Goal: Information Seeking & Learning: Check status

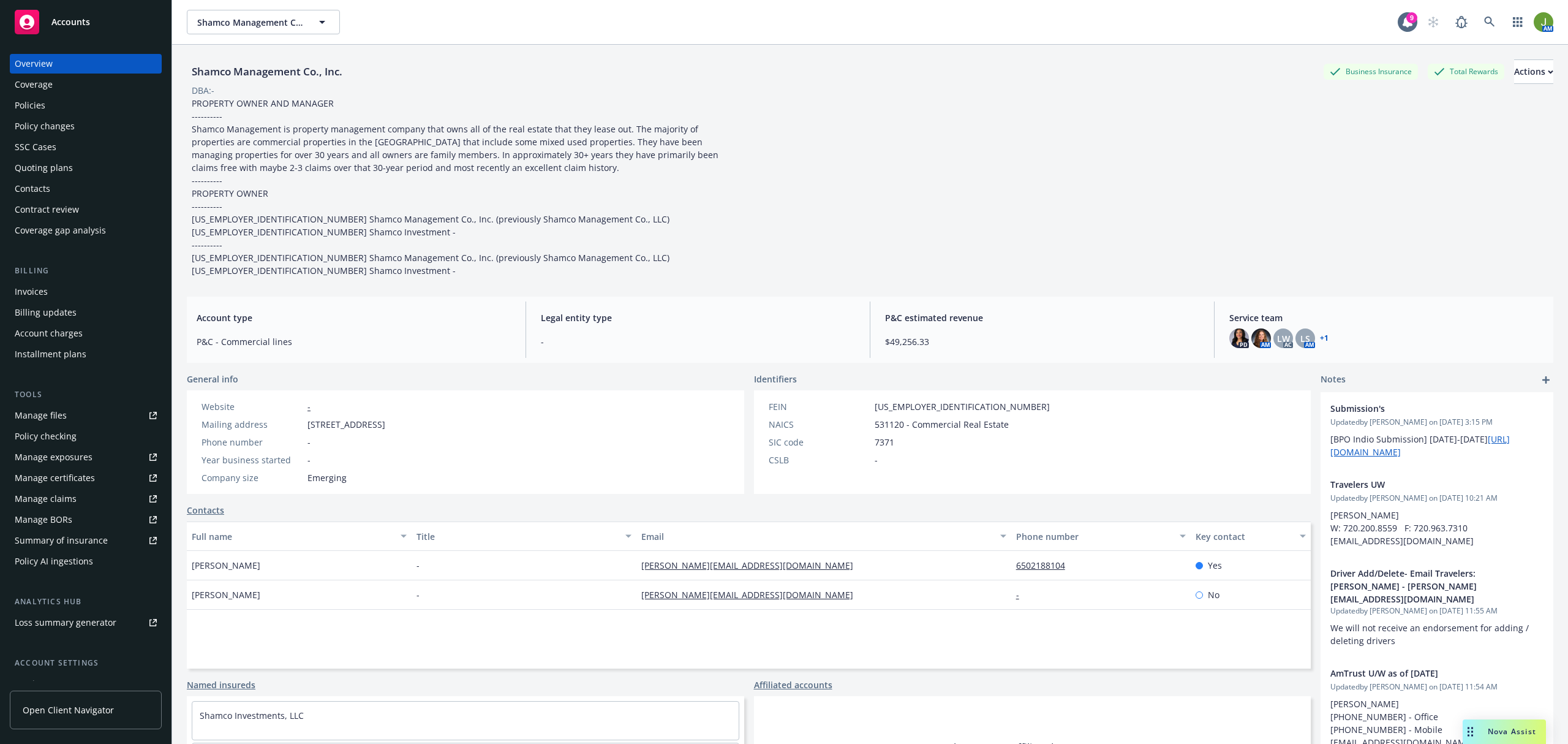
click at [62, 105] on div "Policies" at bounding box center [86, 105] width 142 height 20
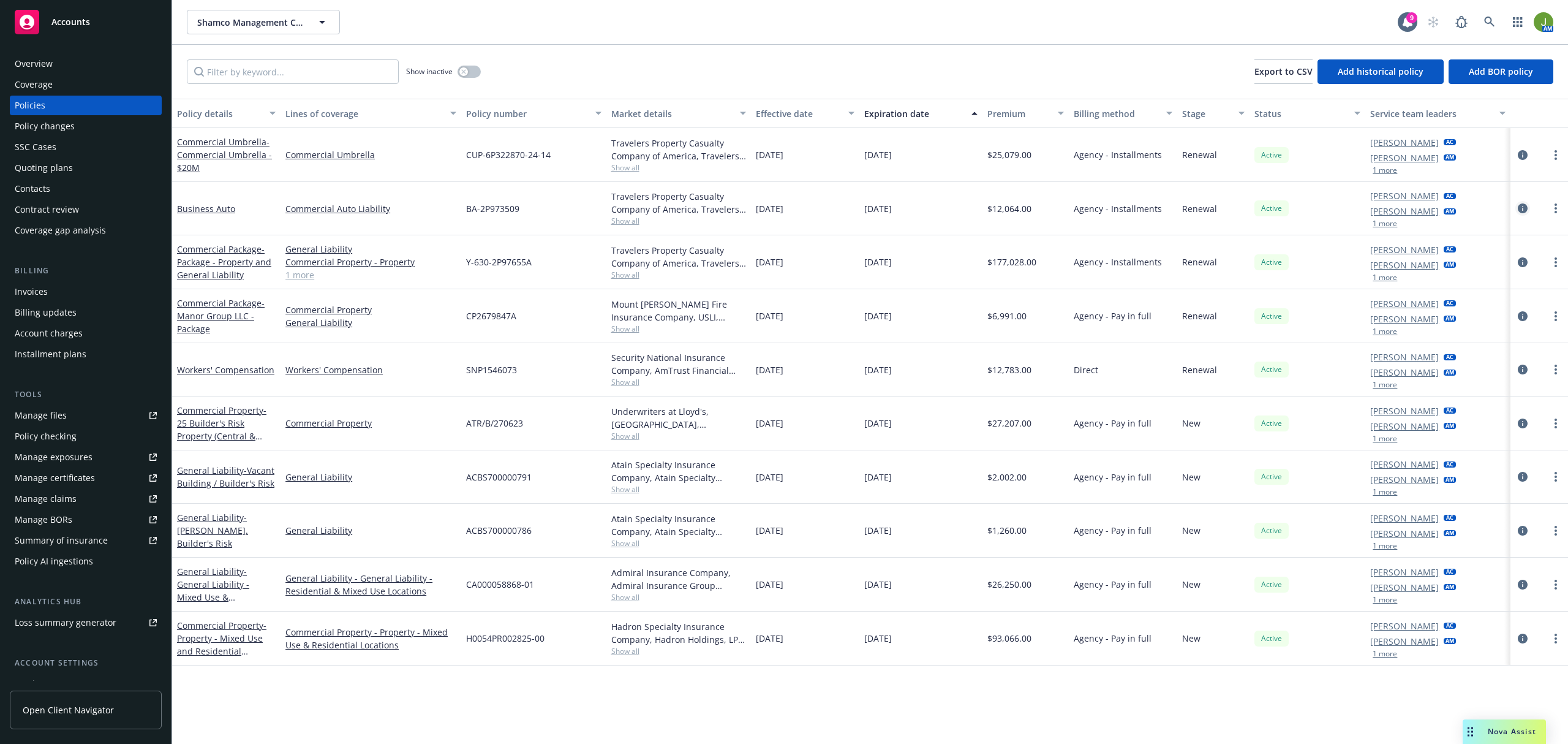
click at [1523, 204] on icon "circleInformation" at bounding box center [1523, 209] width 10 height 10
click at [1521, 211] on icon "circleInformation" at bounding box center [1523, 209] width 10 height 10
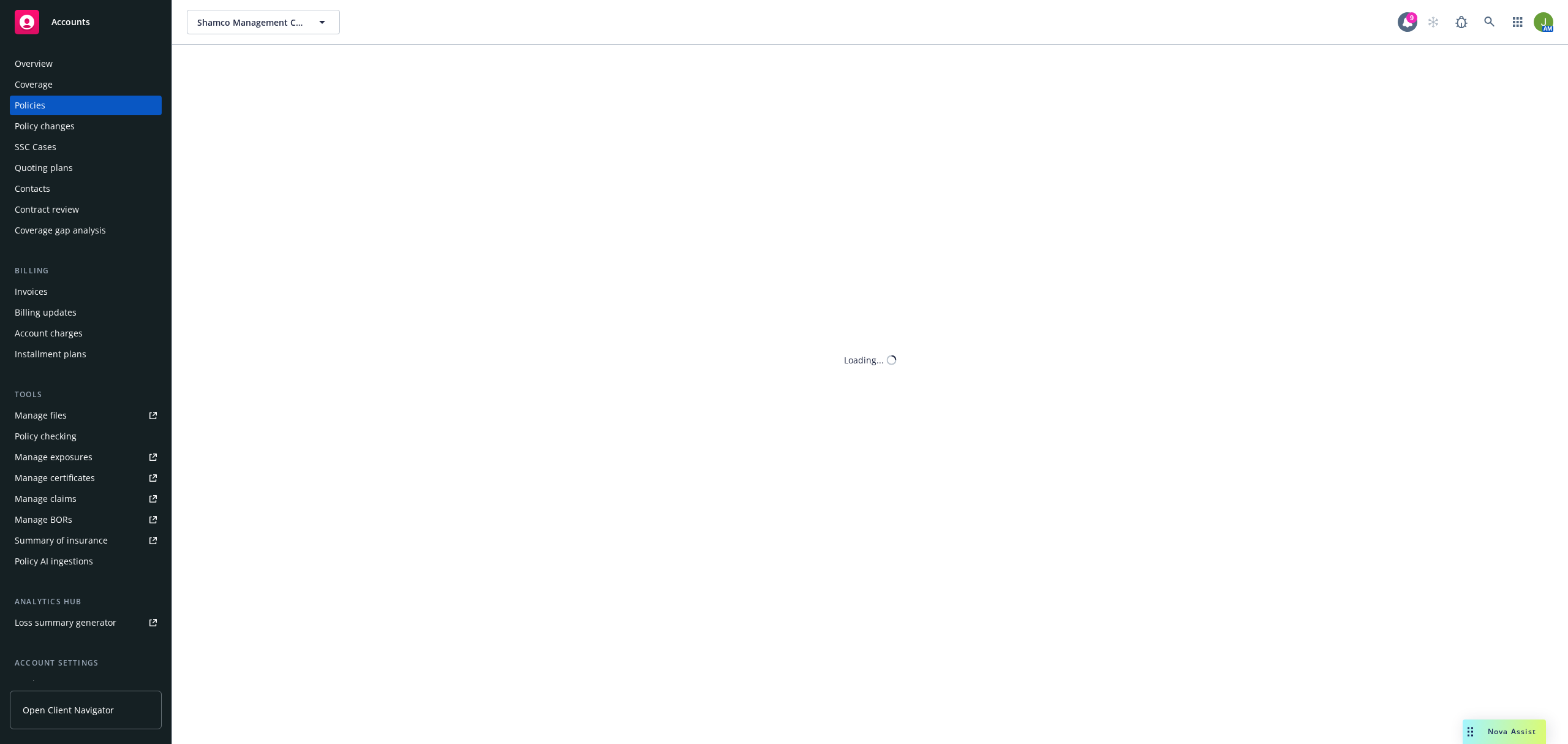
click at [496, 207] on div "Shamco Management Co., Inc. Shamco Management Co., Inc. 9 AM Show inactive Expo…" at bounding box center [870, 372] width 1396 height 744
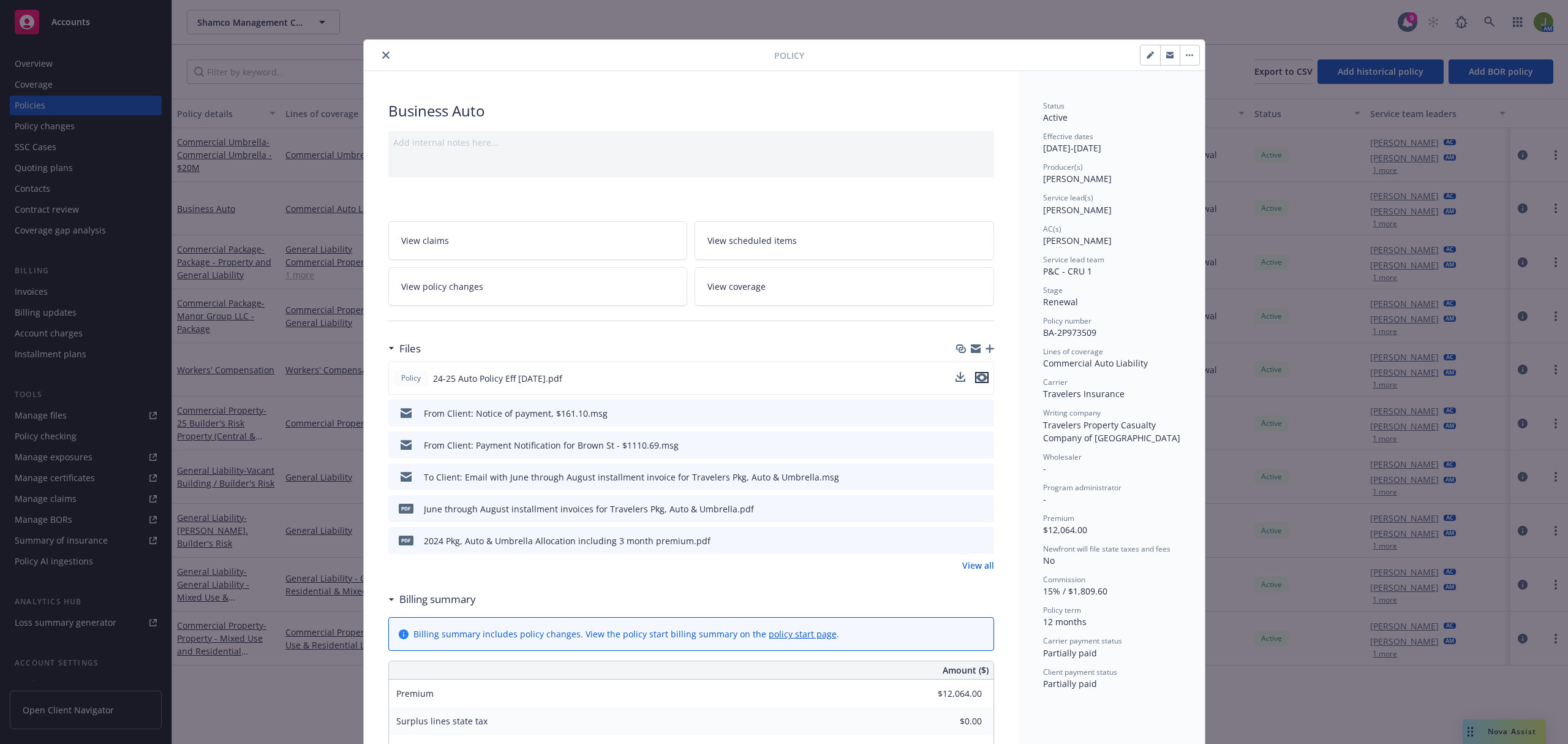
click at [976, 376] on icon "preview file" at bounding box center [981, 377] width 11 height 9
click at [379, 54] on button "close" at bounding box center [386, 55] width 15 height 15
click at [382, 58] on icon "close" at bounding box center [385, 54] width 7 height 7
click at [383, 54] on icon "close" at bounding box center [385, 54] width 7 height 7
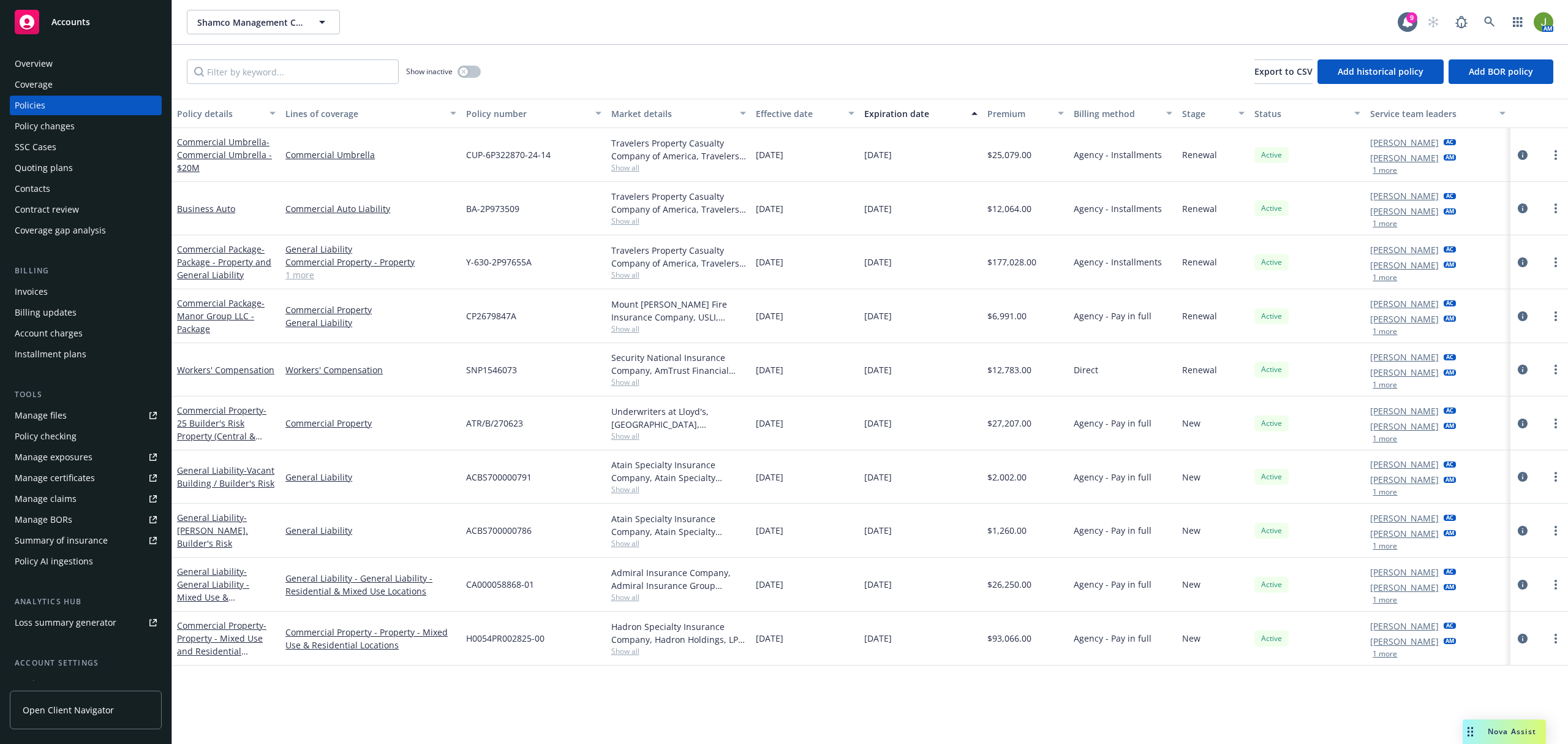
click at [728, 712] on div "Policy details Lines of coverage Policy number Market details Effective date Ex…" at bounding box center [870, 420] width 1396 height 645
click at [1518, 155] on icon "circleInformation" at bounding box center [1523, 155] width 10 height 10
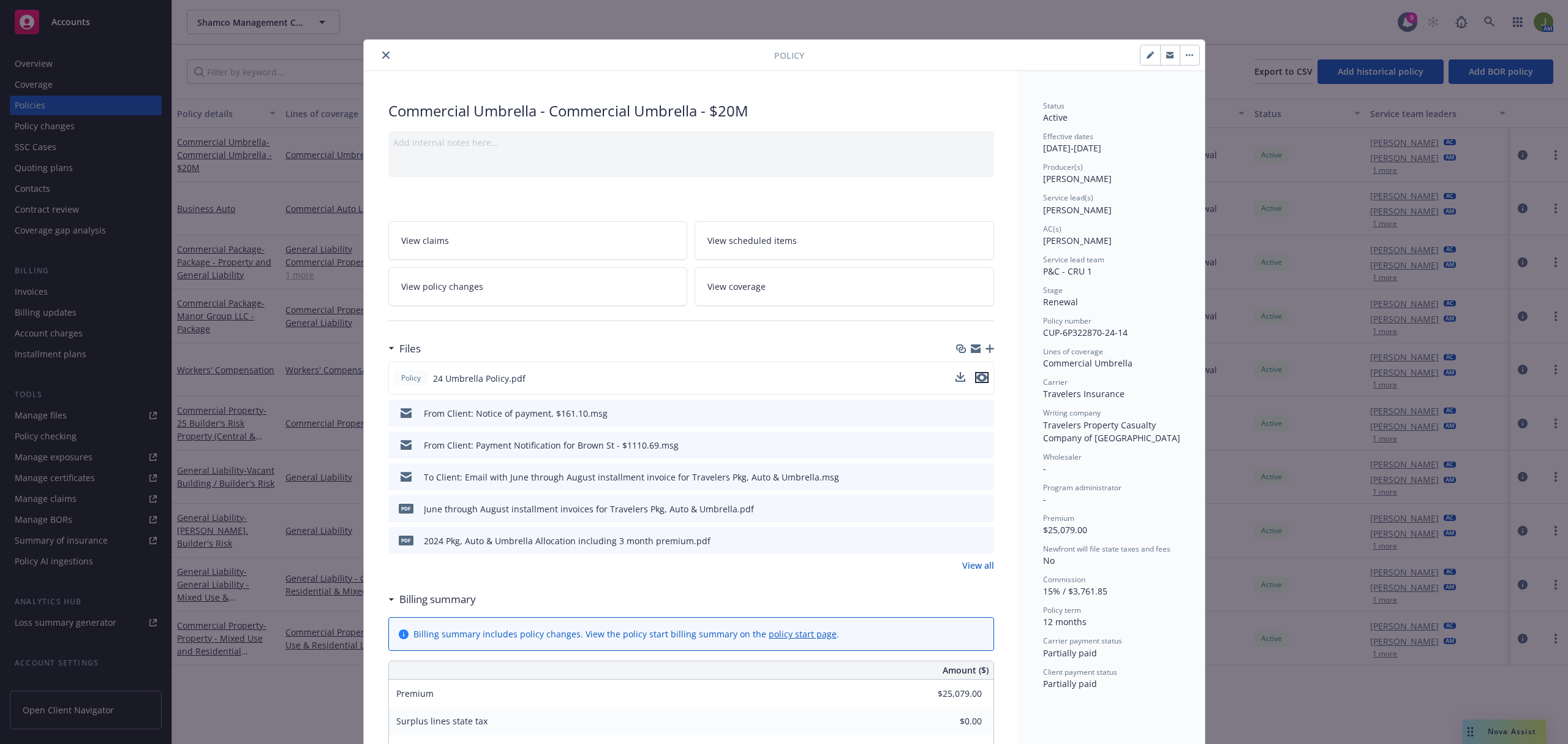
click at [978, 378] on icon "preview file" at bounding box center [981, 377] width 11 height 9
click at [383, 53] on icon "close" at bounding box center [385, 54] width 7 height 7
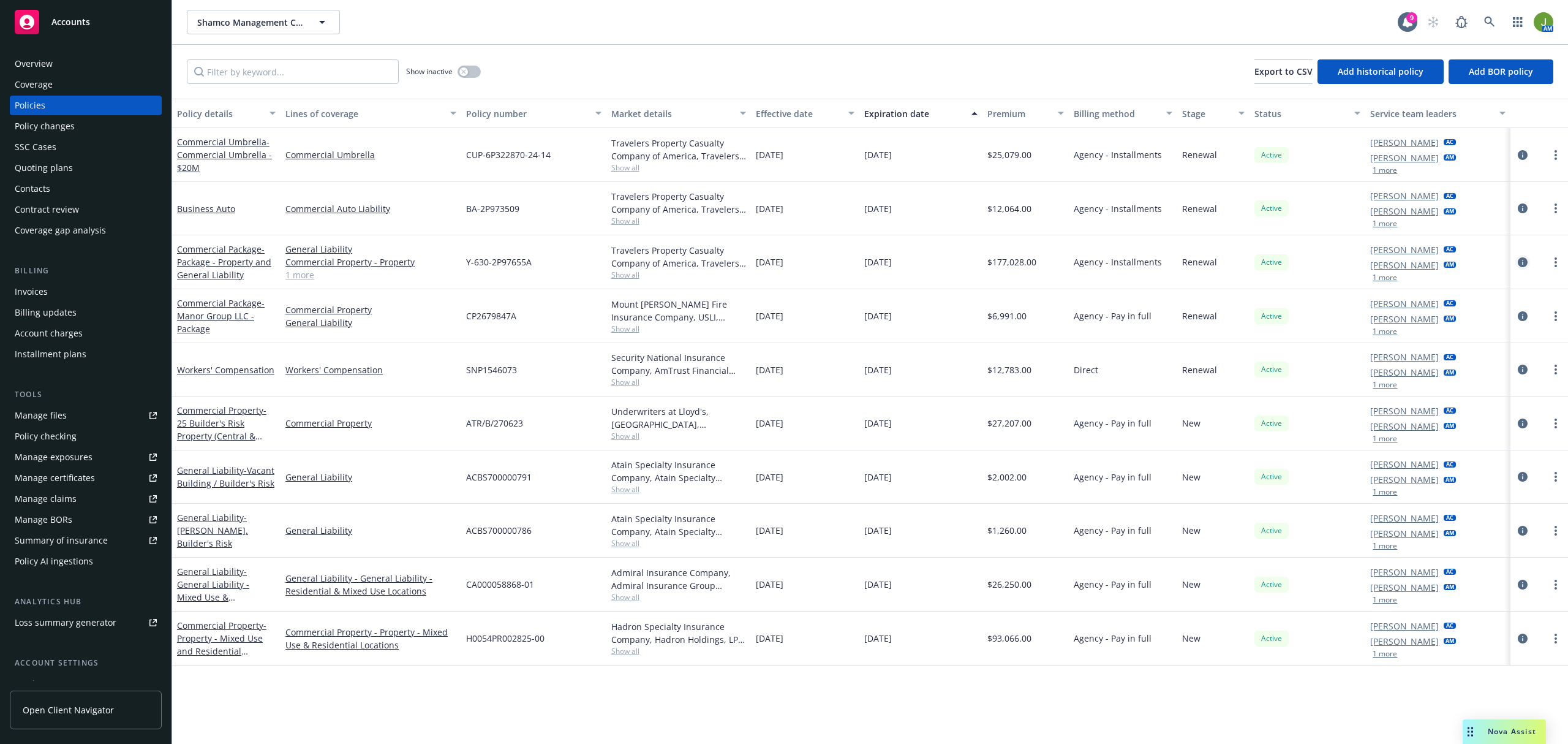
click at [1525, 260] on icon "circleInformation" at bounding box center [1523, 262] width 10 height 10
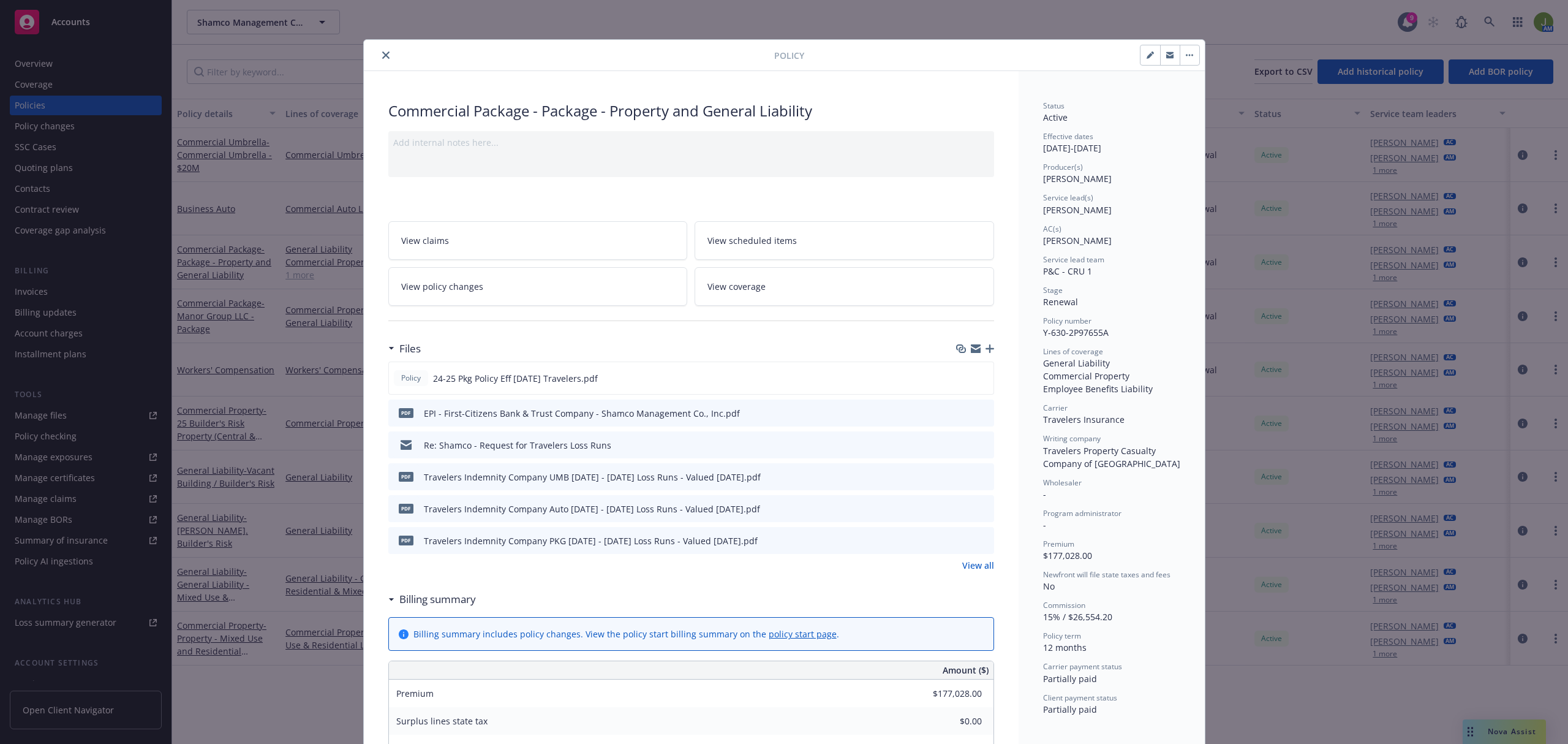
click at [488, 283] on link "View policy changes" at bounding box center [538, 285] width 299 height 38
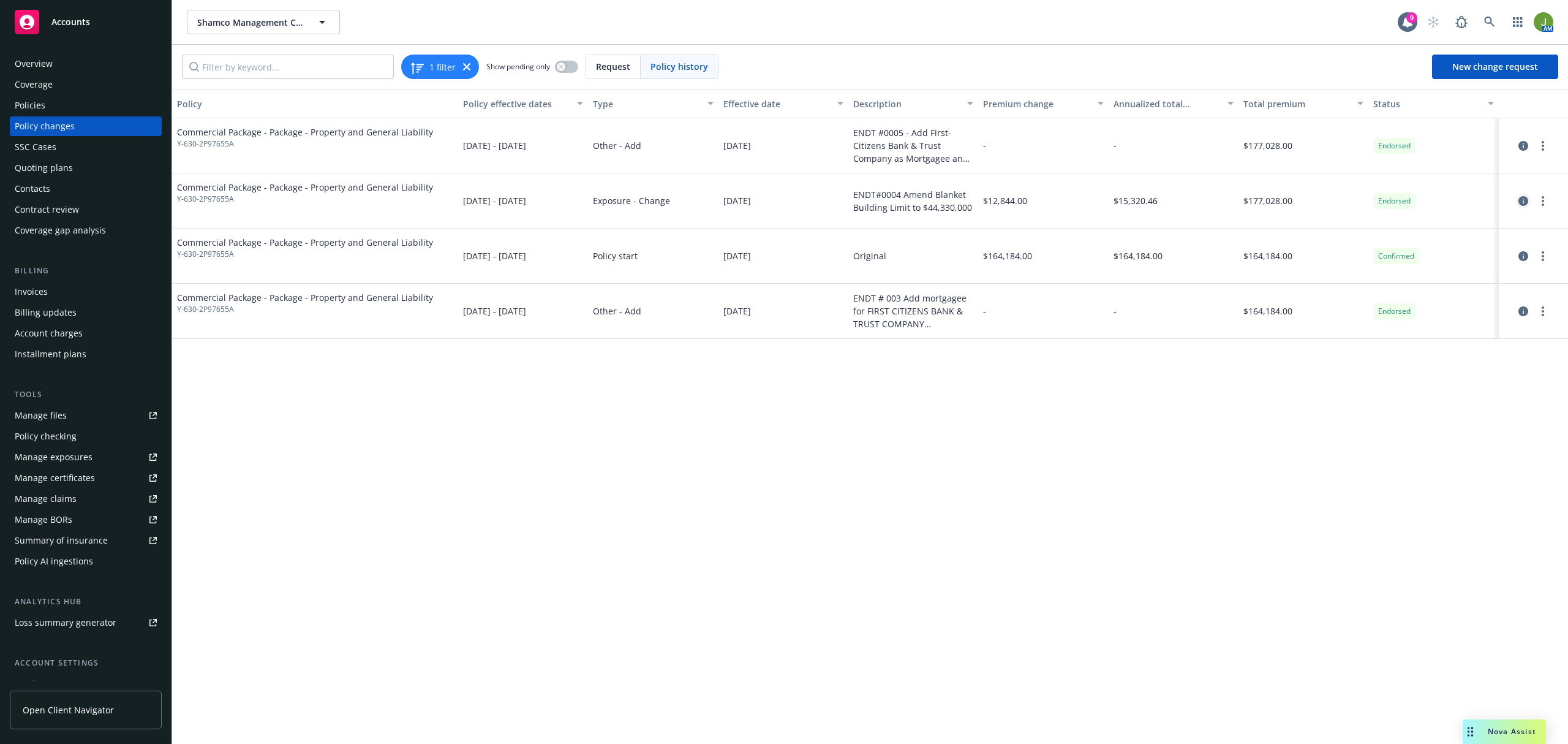
click at [1521, 199] on icon "circleInformation" at bounding box center [1524, 201] width 10 height 10
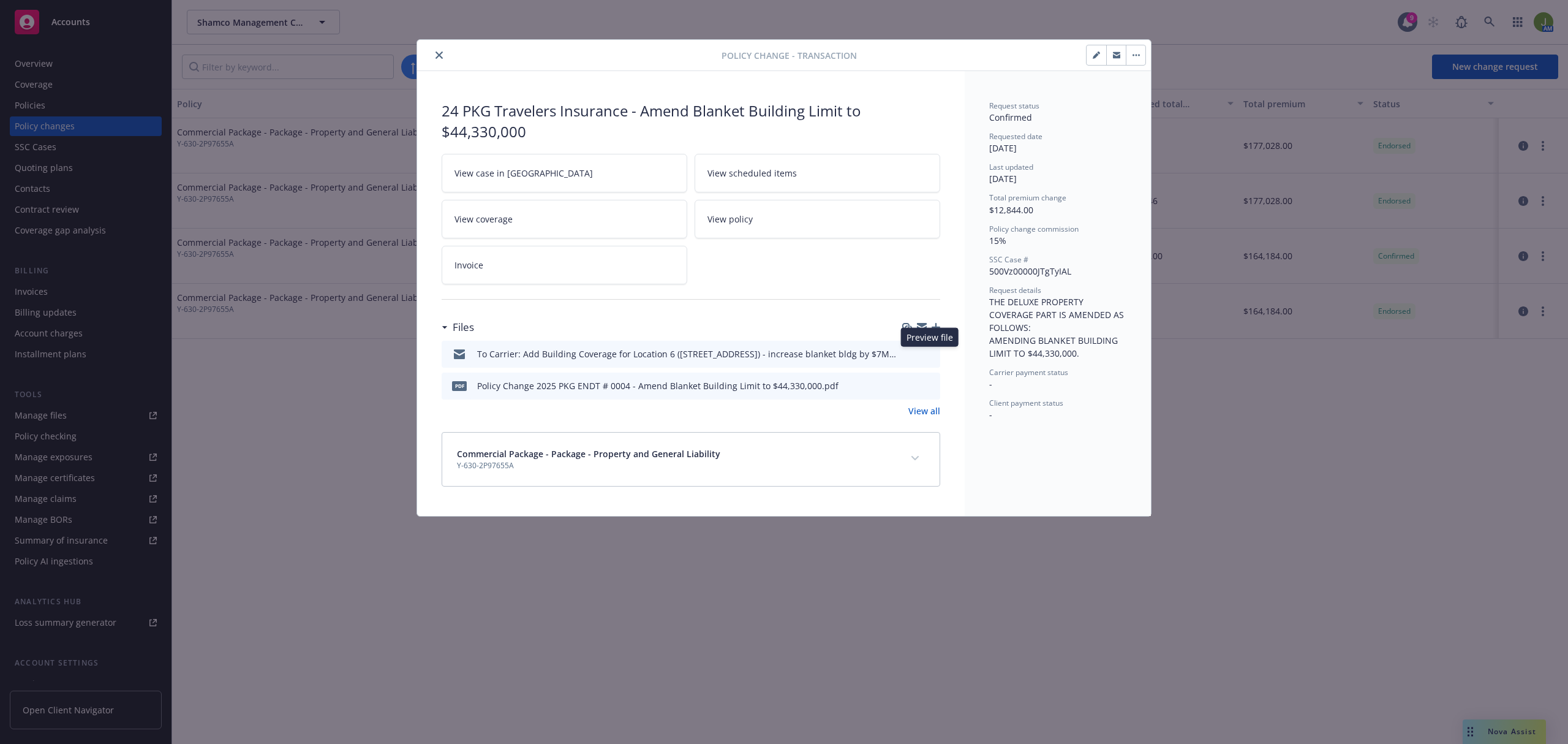
click at [930, 350] on icon "preview file" at bounding box center [928, 352] width 11 height 9
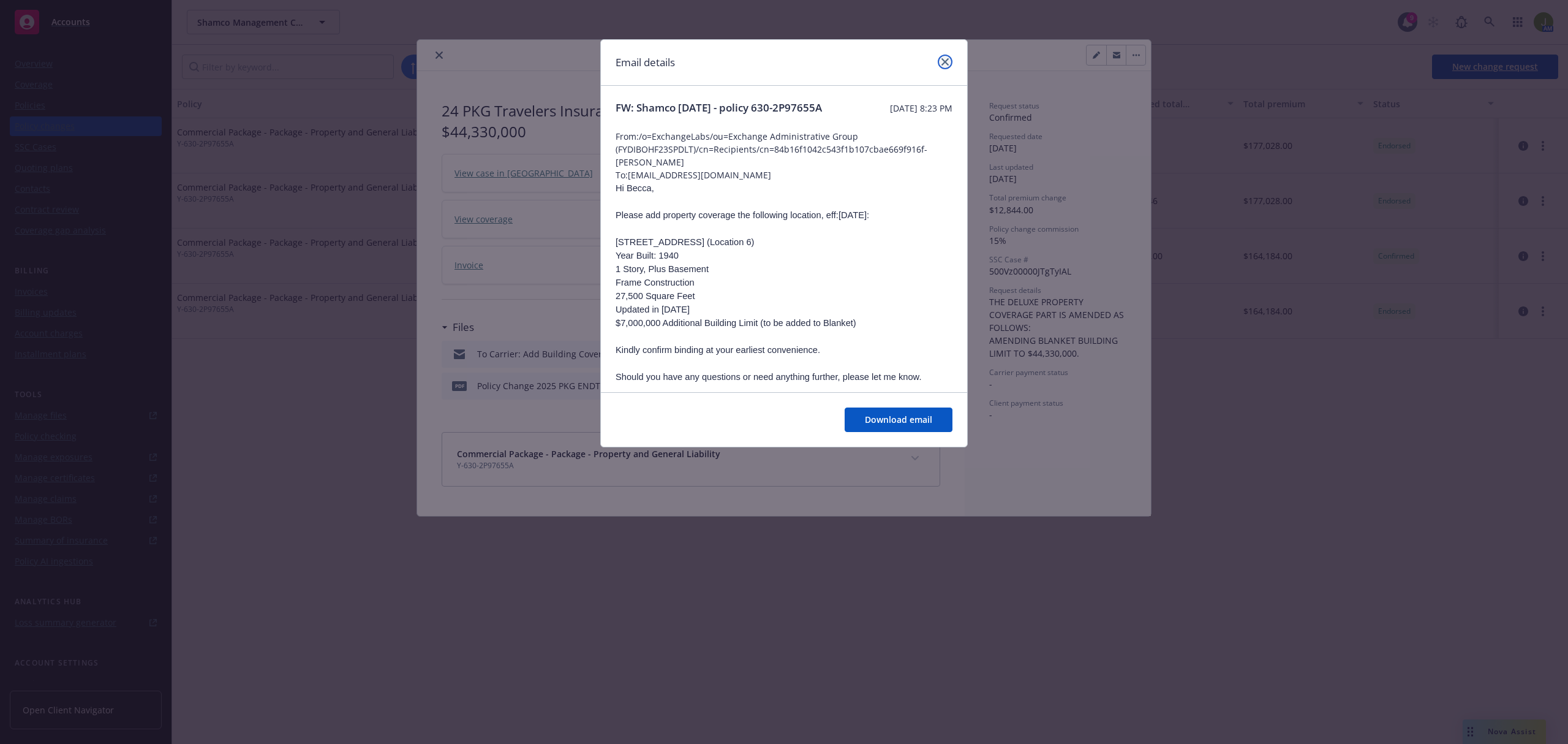
click at [945, 55] on link "close" at bounding box center [945, 61] width 15 height 15
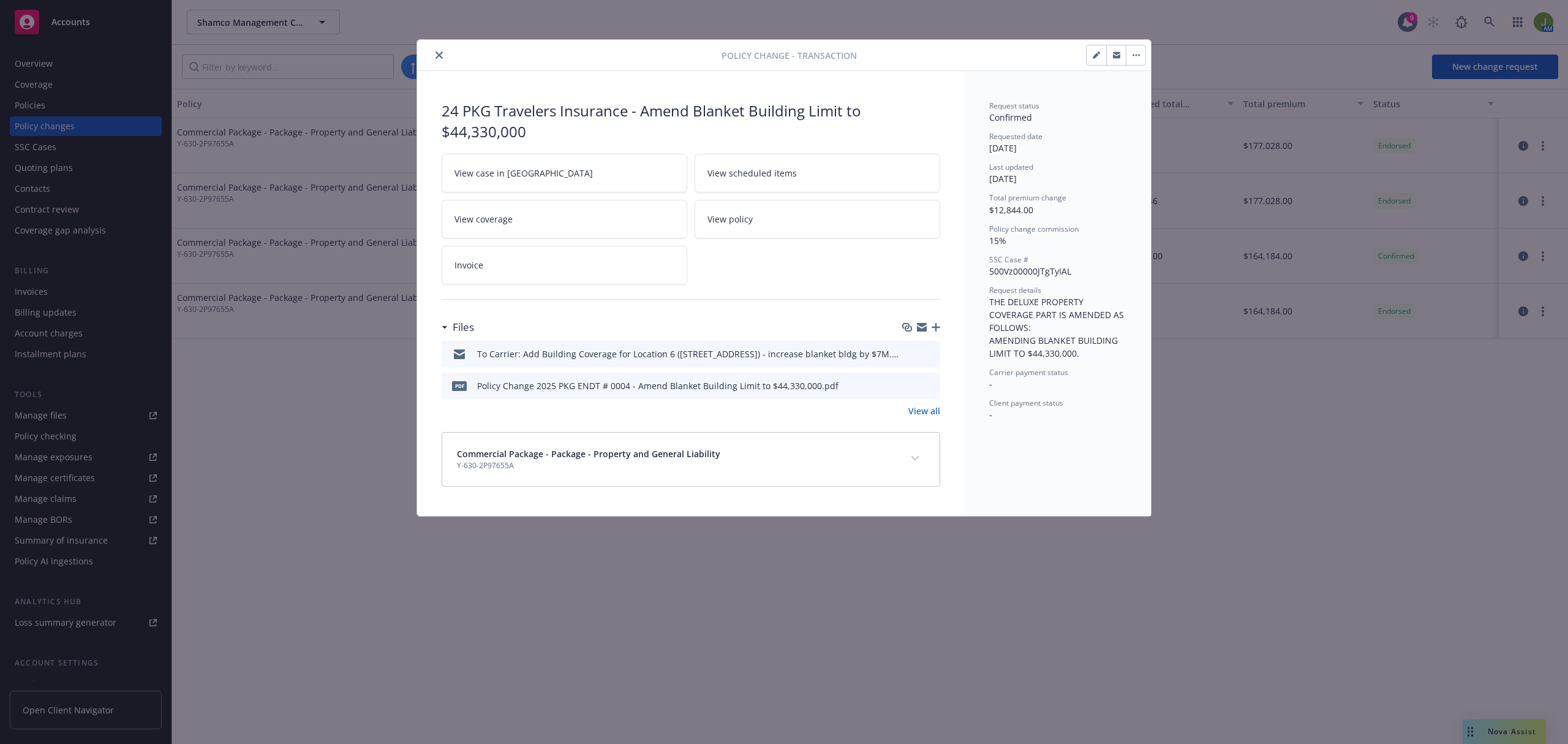
click at [936, 386] on div "pdf Policy Change 2025 PKG ENDT # 0004 - Amend Blanket Building Limit to $44,33…" at bounding box center [691, 385] width 499 height 27
click at [929, 386] on icon "preview file" at bounding box center [928, 384] width 11 height 9
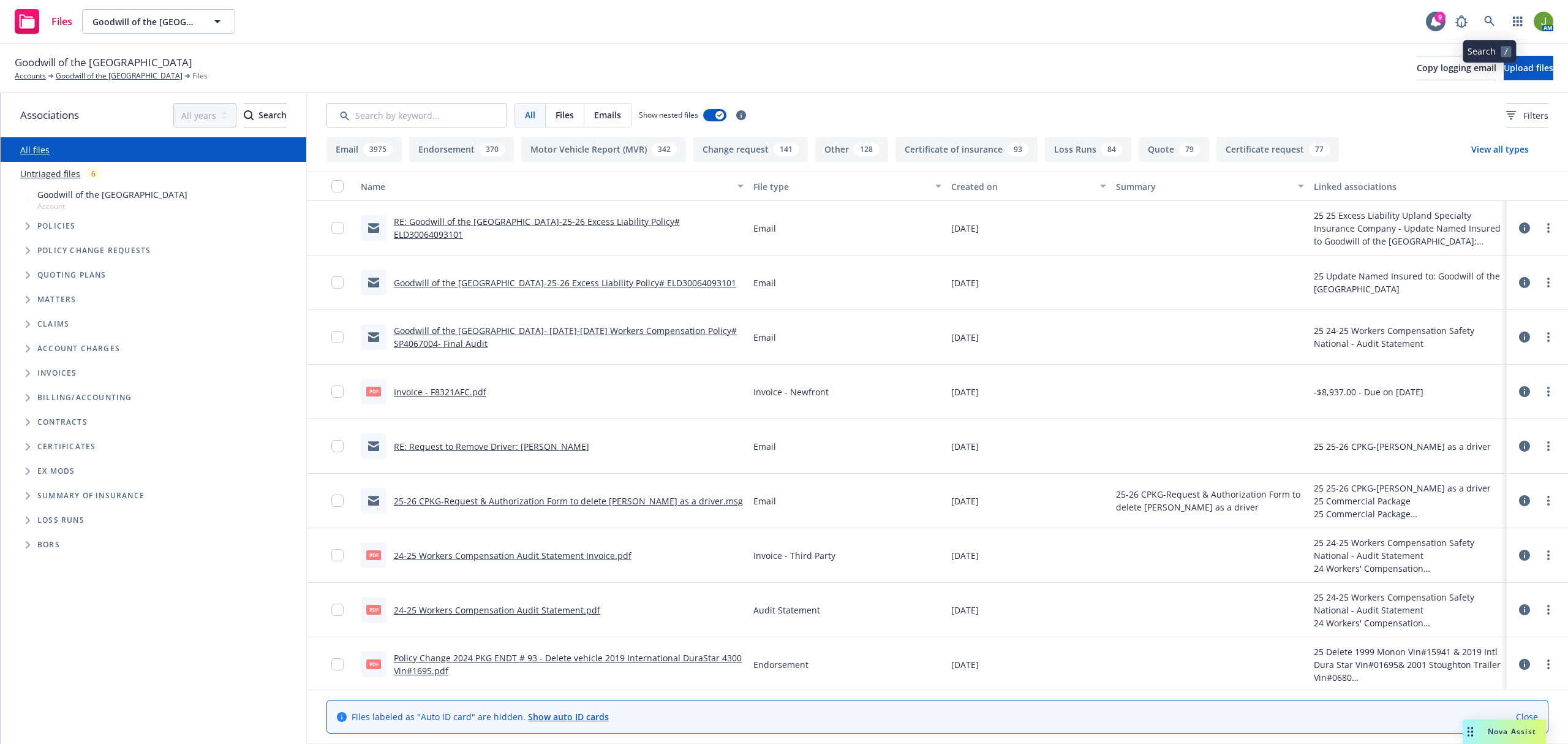
click at [1498, 26] on link at bounding box center [1489, 21] width 25 height 25
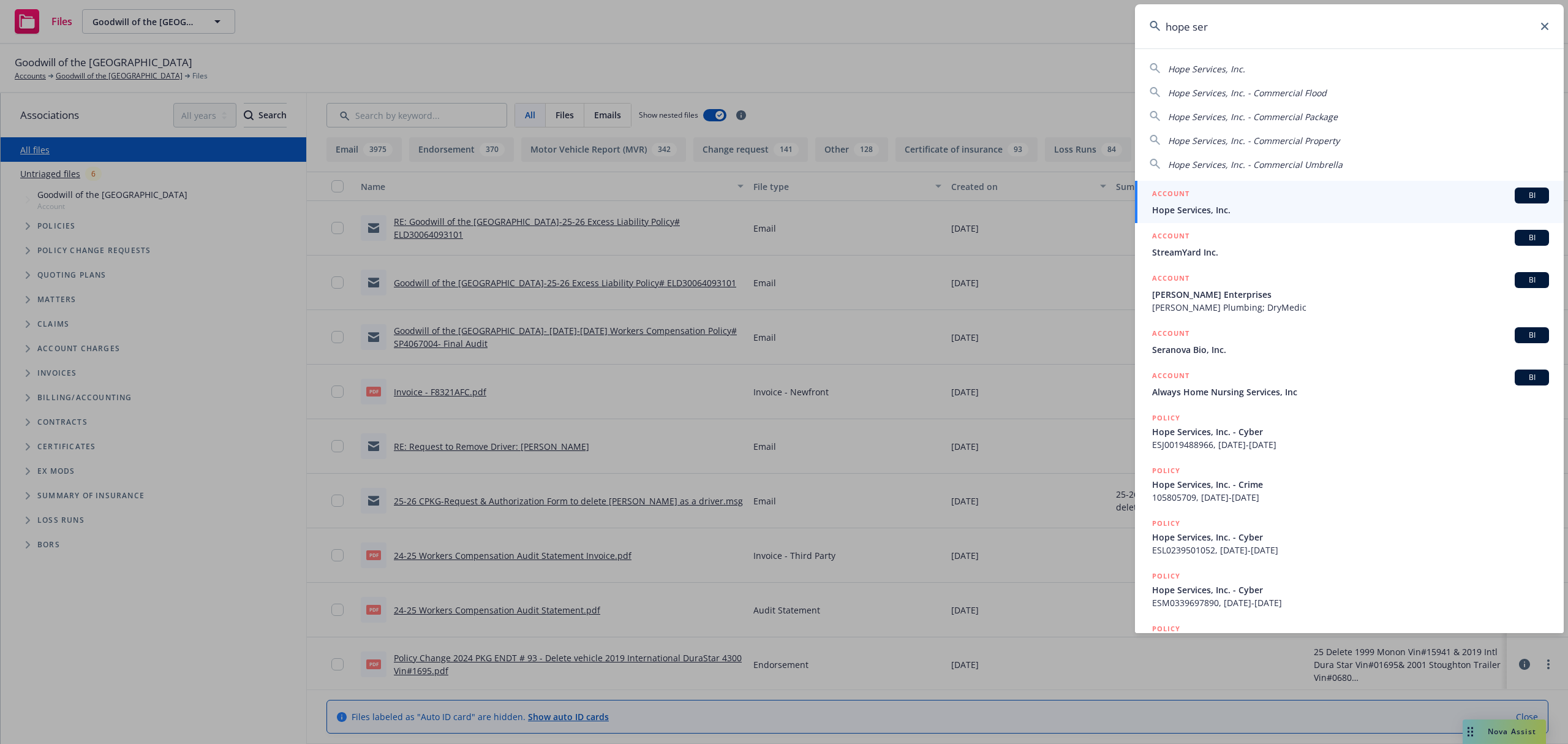
type input "hope ser"
click at [1192, 210] on span "Hope Services, Inc." at bounding box center [1350, 210] width 397 height 13
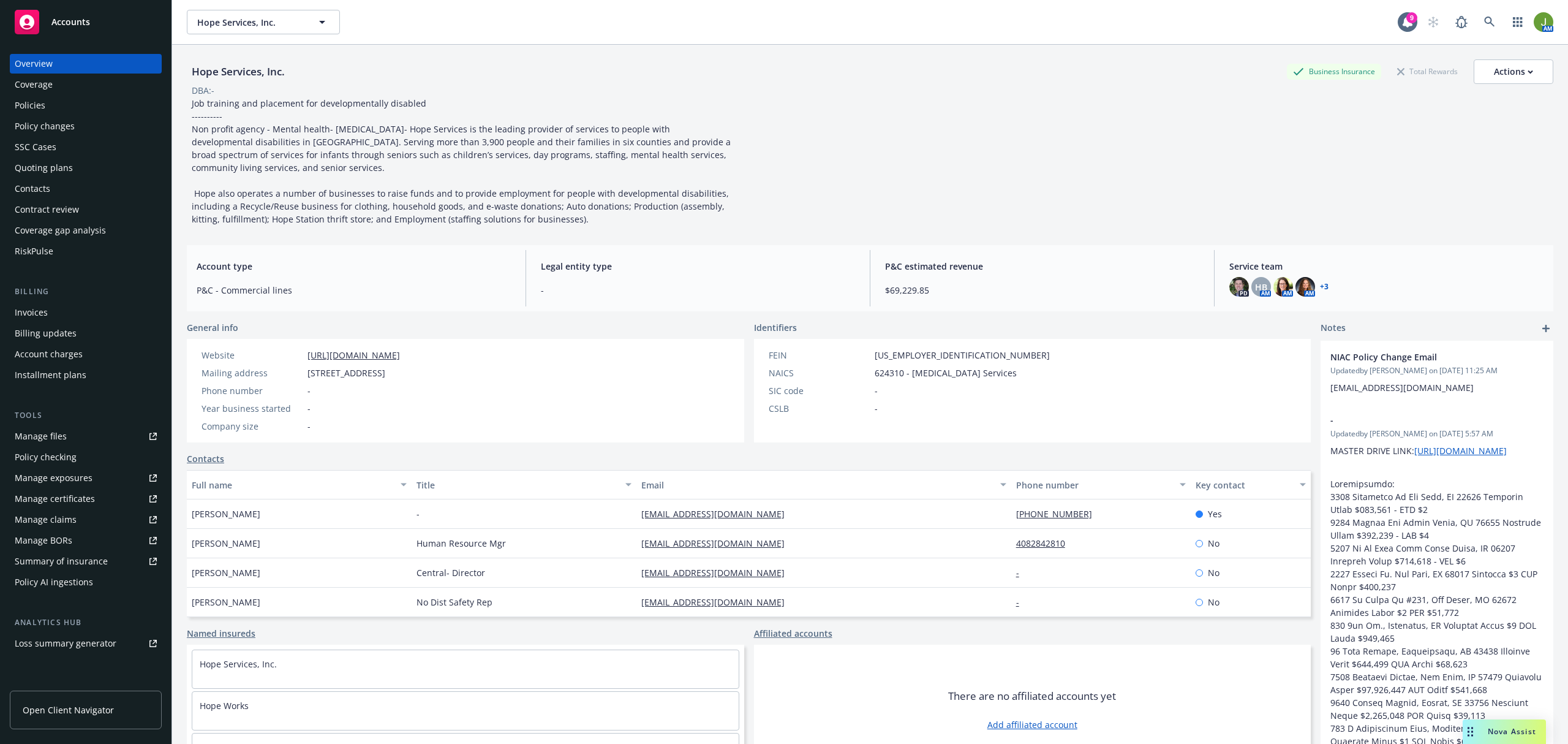
click at [62, 108] on div "Policies" at bounding box center [86, 105] width 142 height 20
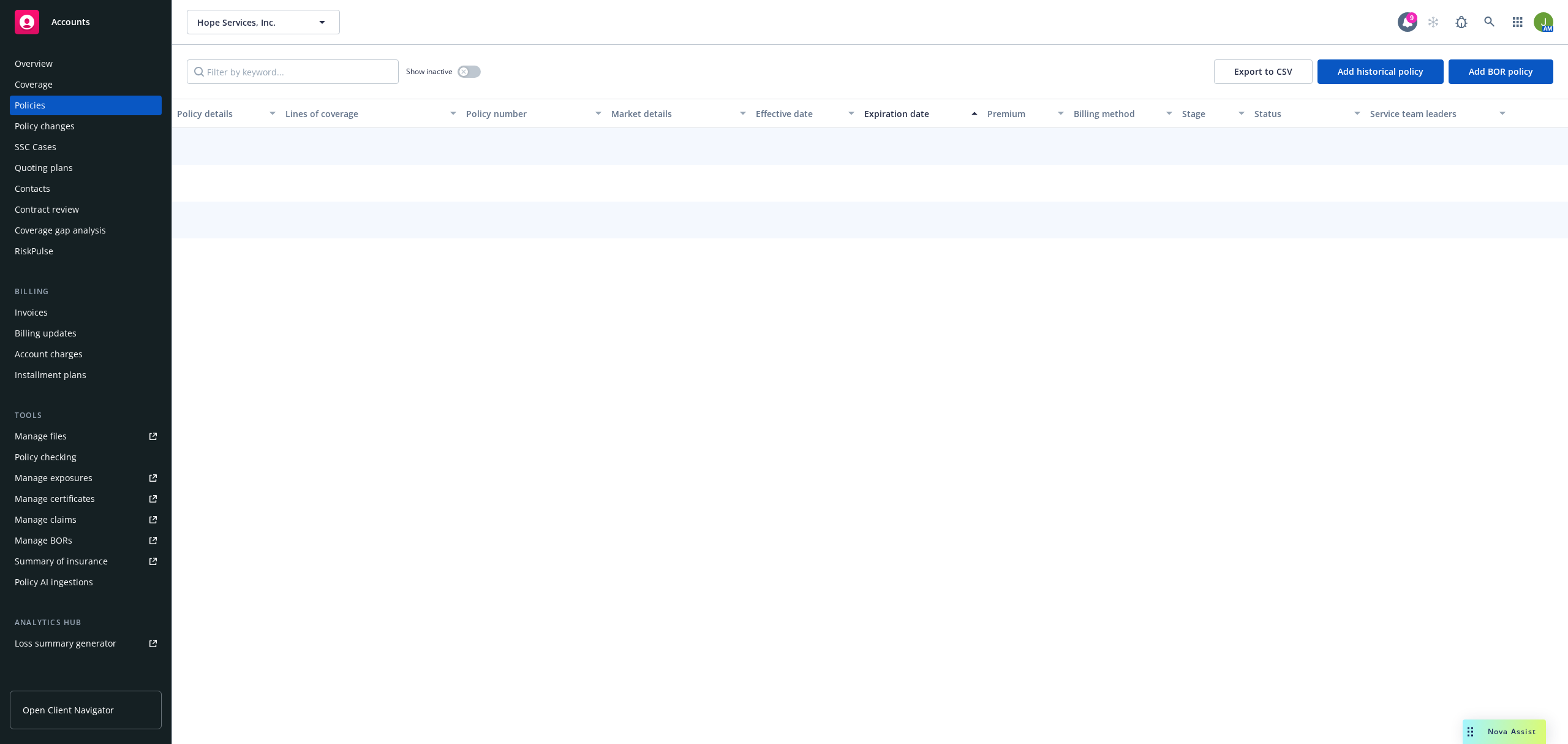
click at [69, 441] on link "Manage files" at bounding box center [86, 436] width 152 height 20
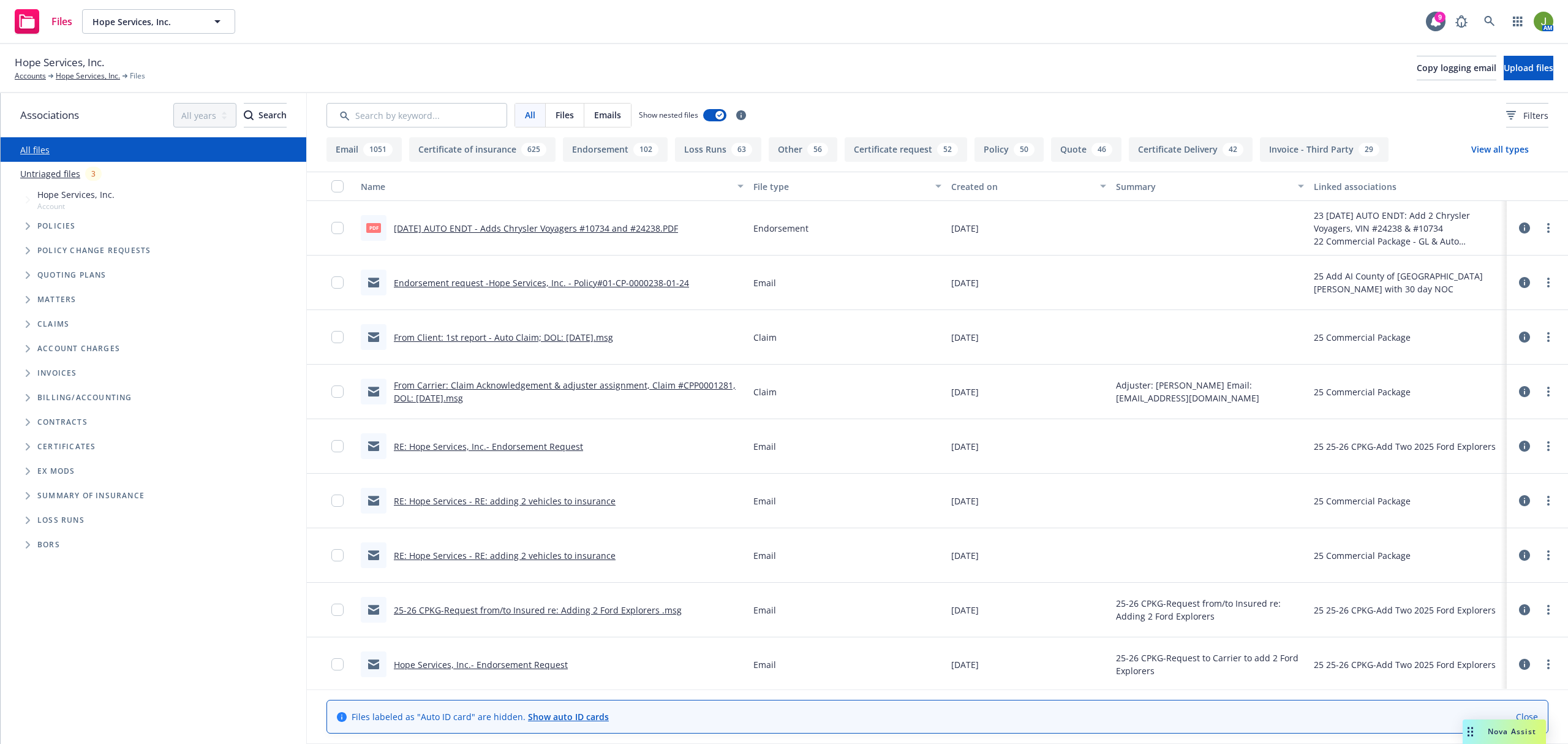
click at [569, 282] on link "Endorsement request -Hope Services, Inc. - Policy#01-CP-0000238-01-24" at bounding box center [541, 282] width 295 height 12
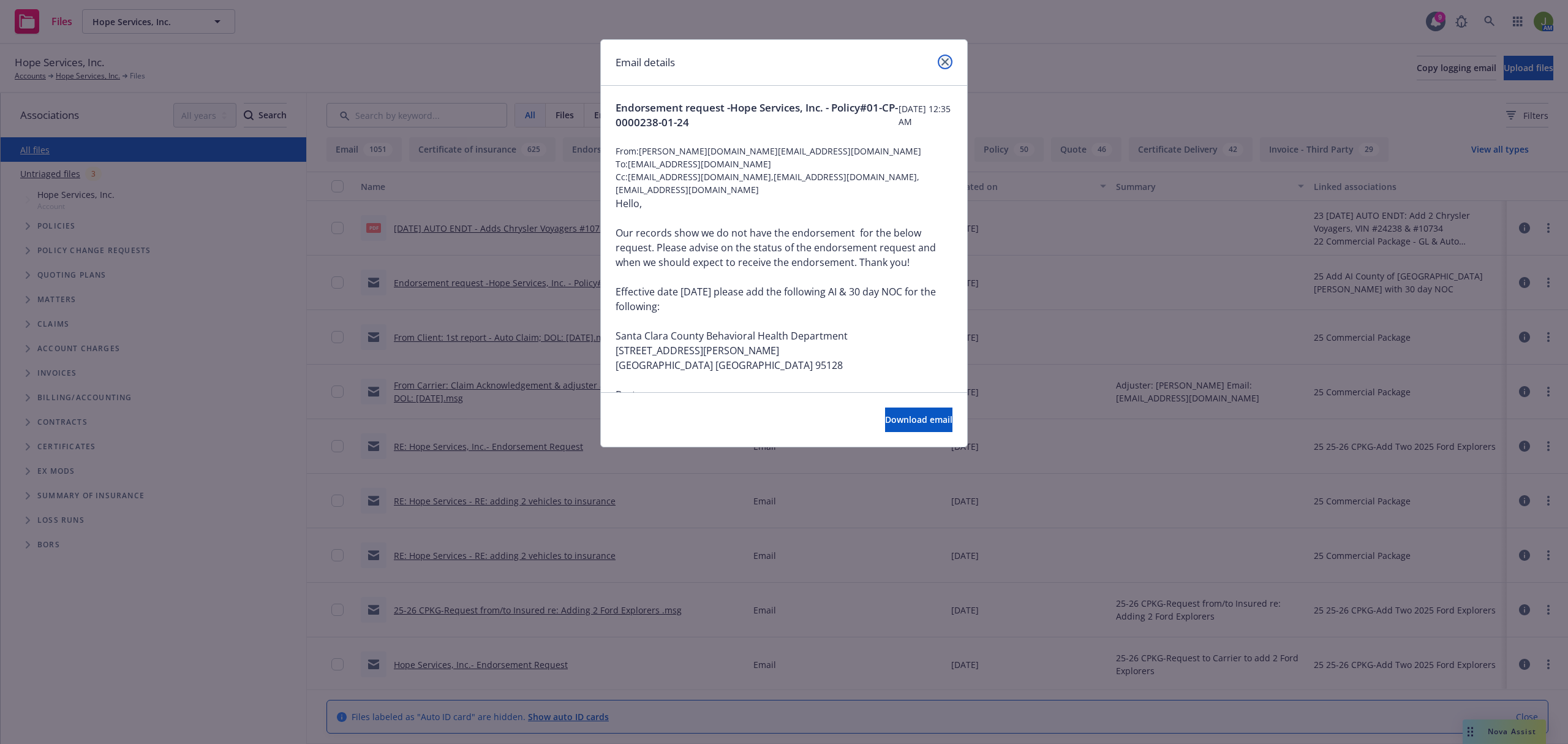
click at [945, 58] on icon "close" at bounding box center [945, 61] width 7 height 7
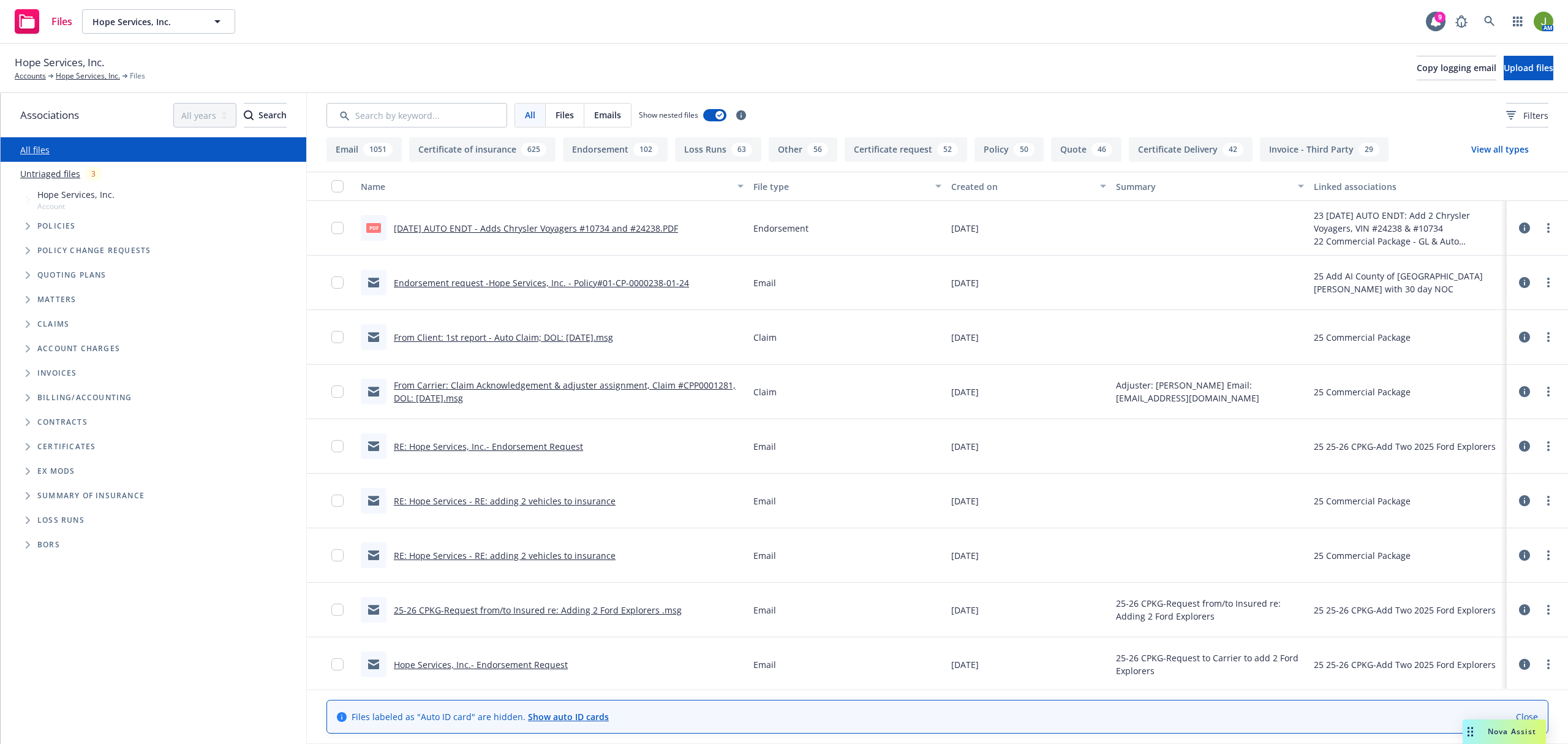
click at [504, 226] on link "[DATE] AUTO ENDT - Adds Chrysler Voyagers #10734 and #24238.PDF" at bounding box center [535, 228] width 284 height 12
